Goal: Task Accomplishment & Management: Manage account settings

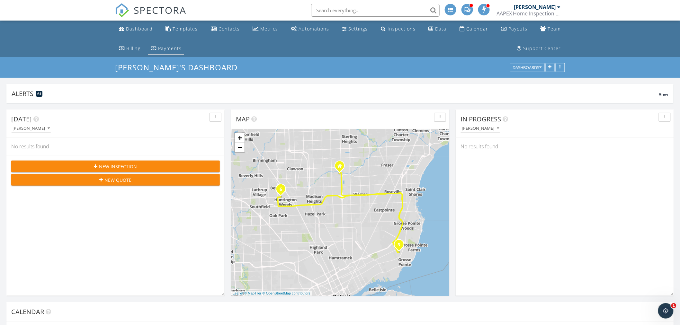
click at [158, 50] on div "Payments" at bounding box center [169, 48] width 23 height 6
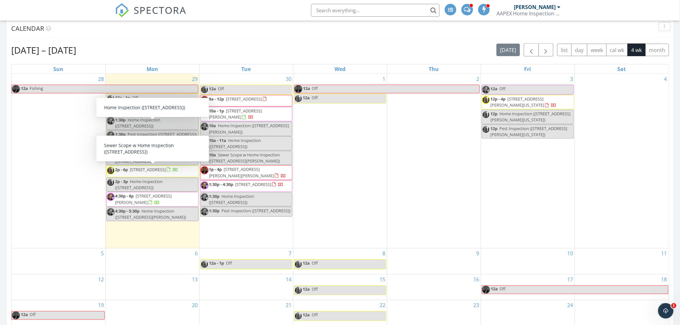
scroll to position [285, 0]
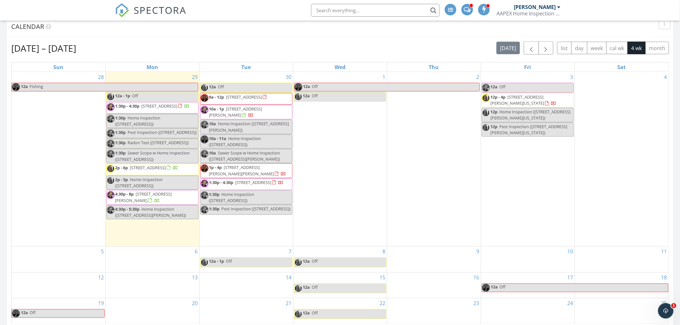
click at [165, 203] on span "21588 Tangel Dr, Macomb 48044" at bounding box center [143, 197] width 57 height 12
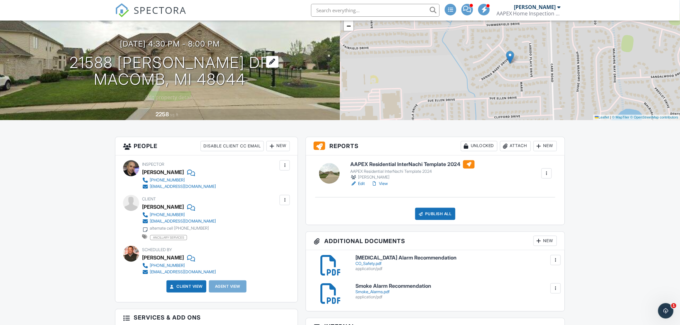
click at [134, 60] on h1 "21588 Tangel Dr Macomb, MI 48044" at bounding box center [169, 71] width 201 height 34
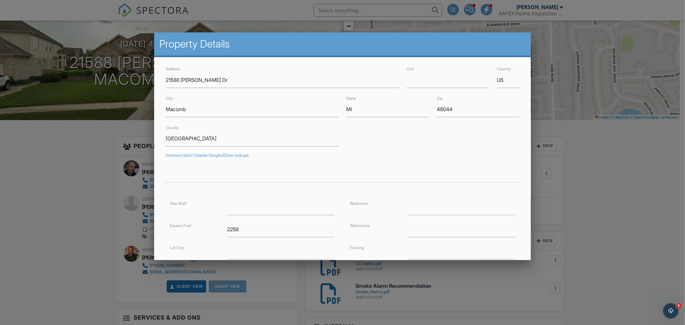
click at [52, 190] on div at bounding box center [342, 171] width 685 height 406
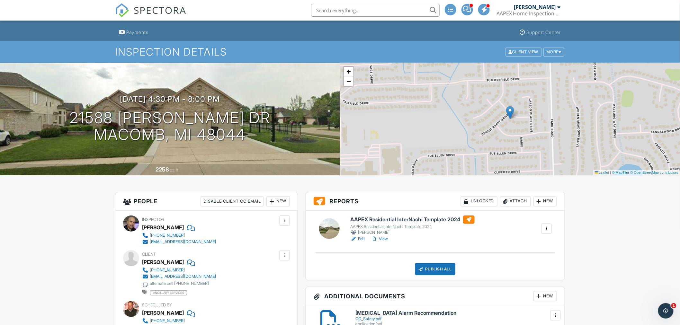
scroll to position [24, 0]
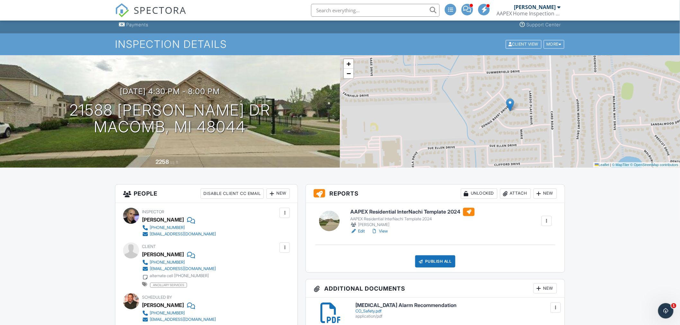
click at [290, 151] on div "09/29/2025 4:30 pm - 8:00 pm 21588 Tangel Dr Macomb, MI 48044 2258 sq. ft." at bounding box center [170, 111] width 340 height 112
click at [123, 15] on img at bounding box center [122, 10] width 14 height 14
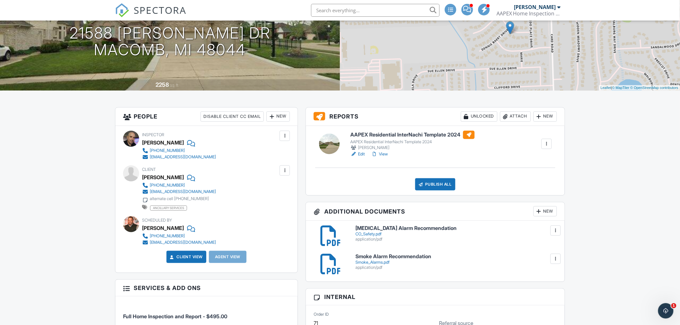
scroll to position [47, 0]
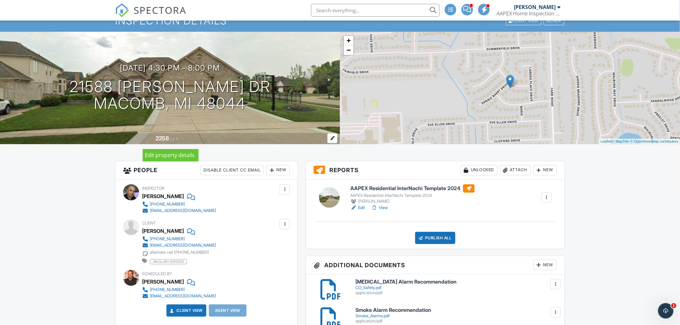
click at [164, 140] on div "2258" at bounding box center [162, 138] width 13 height 7
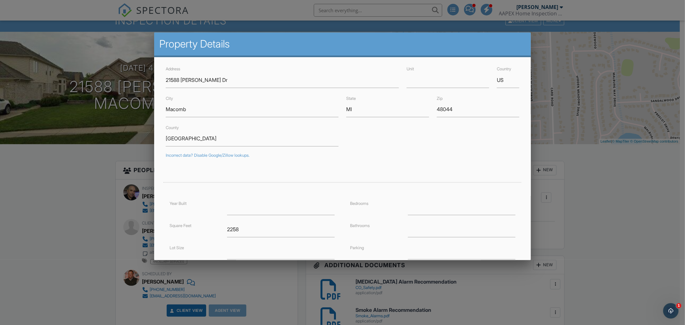
click at [32, 228] on div at bounding box center [342, 171] width 685 height 406
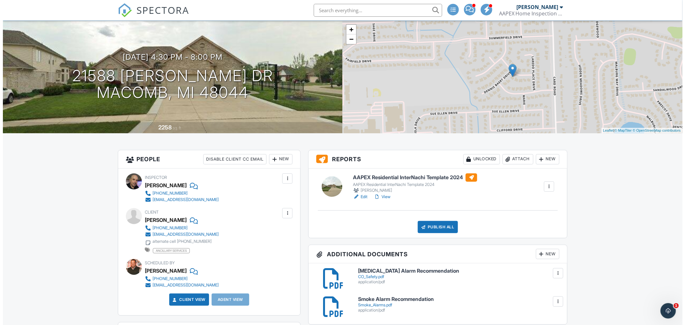
scroll to position [0, 0]
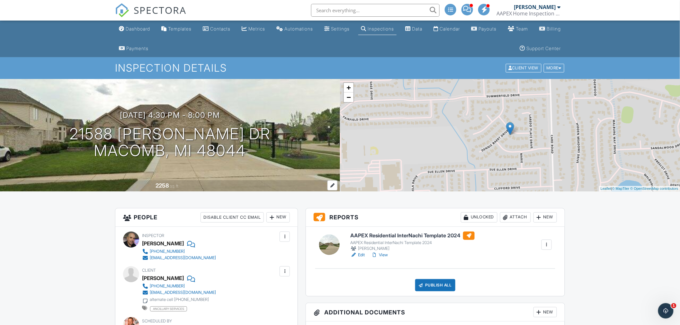
click at [158, 187] on div "2258" at bounding box center [162, 185] width 13 height 7
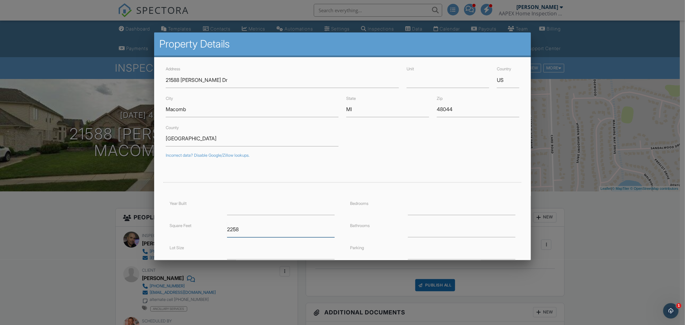
drag, startPoint x: 238, startPoint y: 230, endPoint x: 224, endPoint y: 233, distance: 14.4
click at [224, 233] on div "2258" at bounding box center [280, 230] width 115 height 16
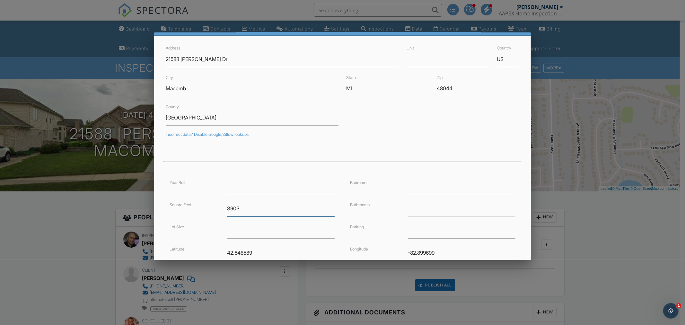
scroll to position [93, 0]
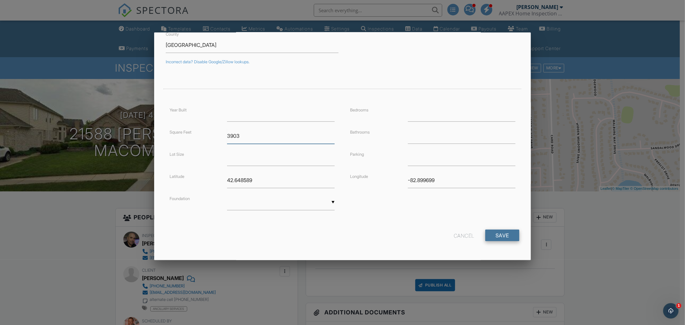
type input "3903"
click at [499, 233] on input "Save" at bounding box center [502, 236] width 34 height 12
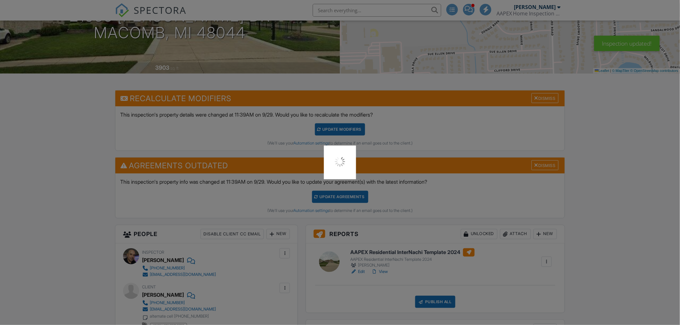
scroll to position [140, 0]
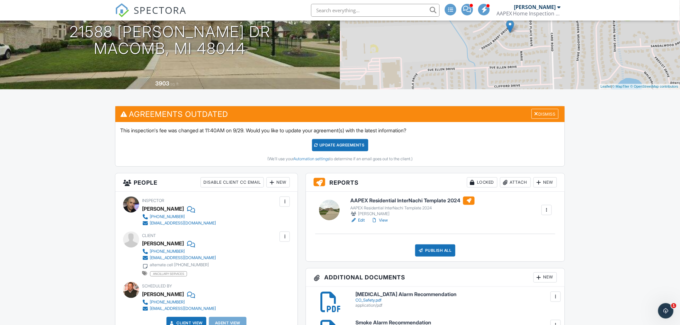
scroll to position [95, 0]
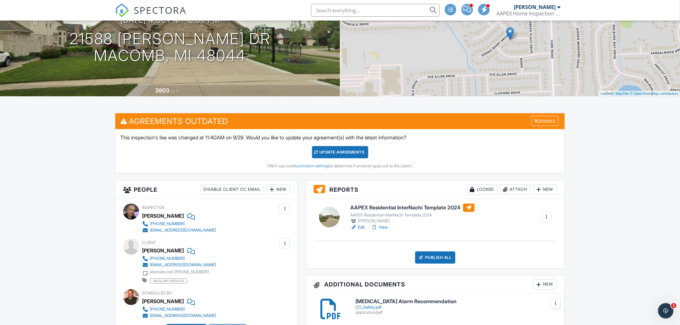
click at [319, 150] on div "Update Agreements" at bounding box center [340, 152] width 56 height 12
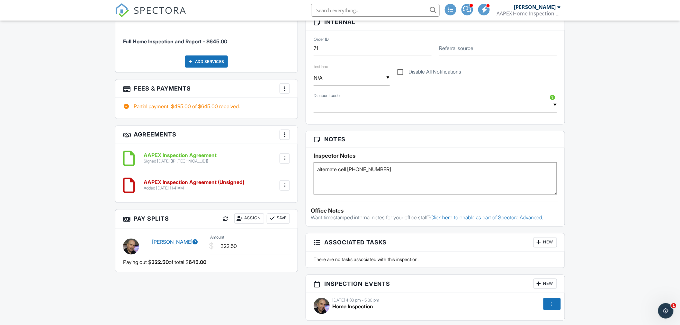
scroll to position [381, 0]
